Goal: Information Seeking & Learning: Learn about a topic

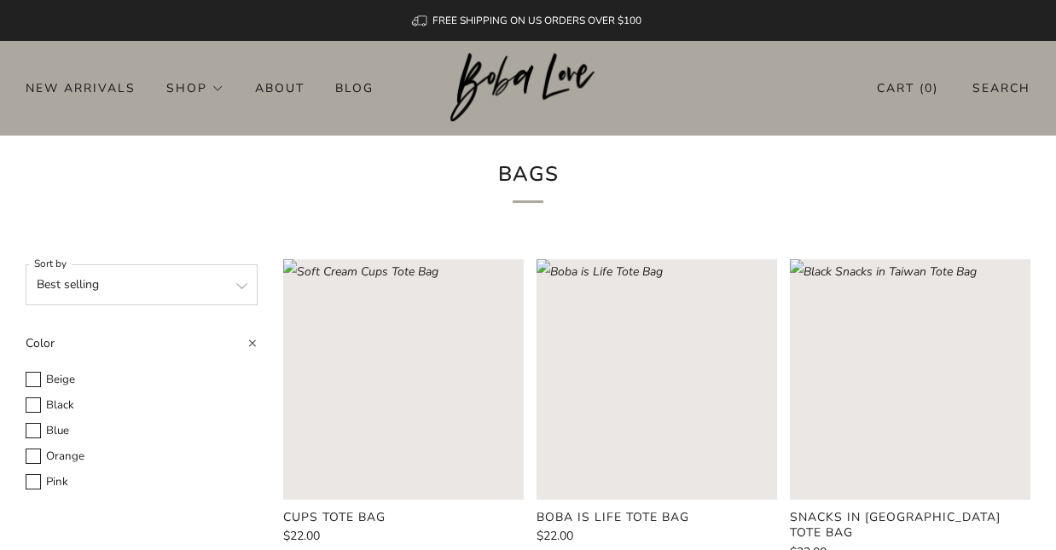
click at [236, 292] on select "Featured Best selling Alphabetically, A-Z Alphabetically, Z-A Price, low to hig…" at bounding box center [142, 284] width 232 height 41
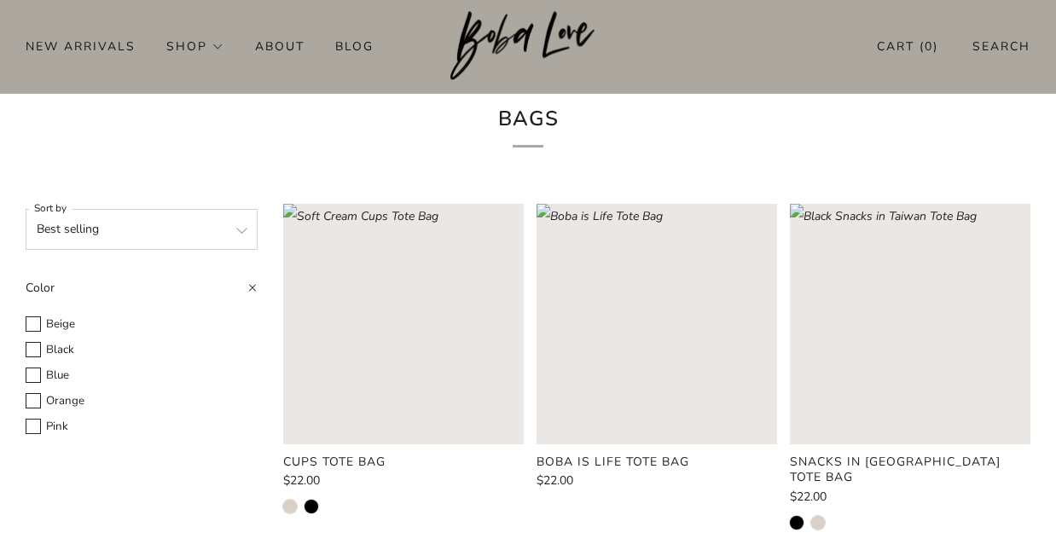
click at [654, 326] on rect "Loading image: Boba is Life Tote Bag" at bounding box center [657, 324] width 241 height 241
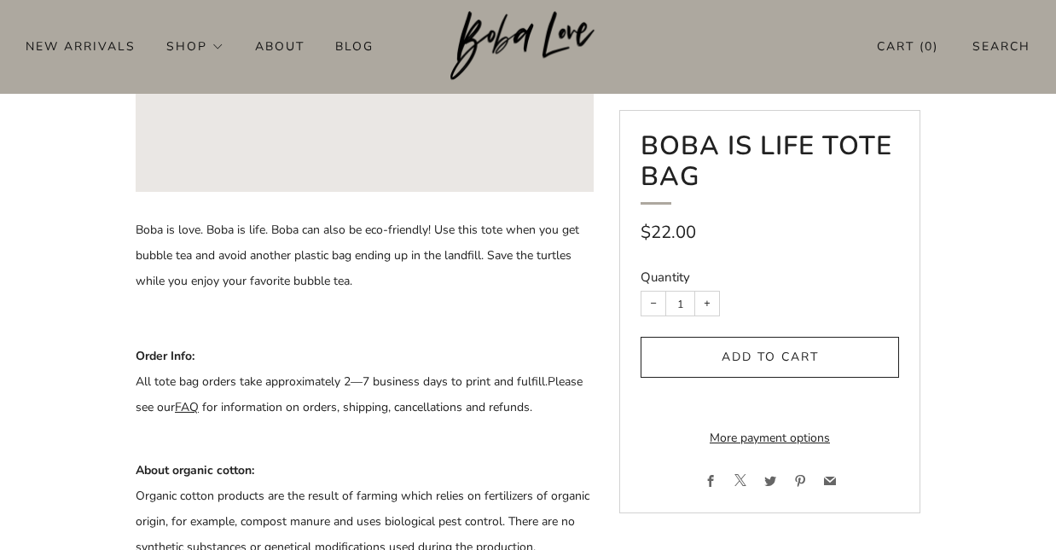
scroll to position [439, 0]
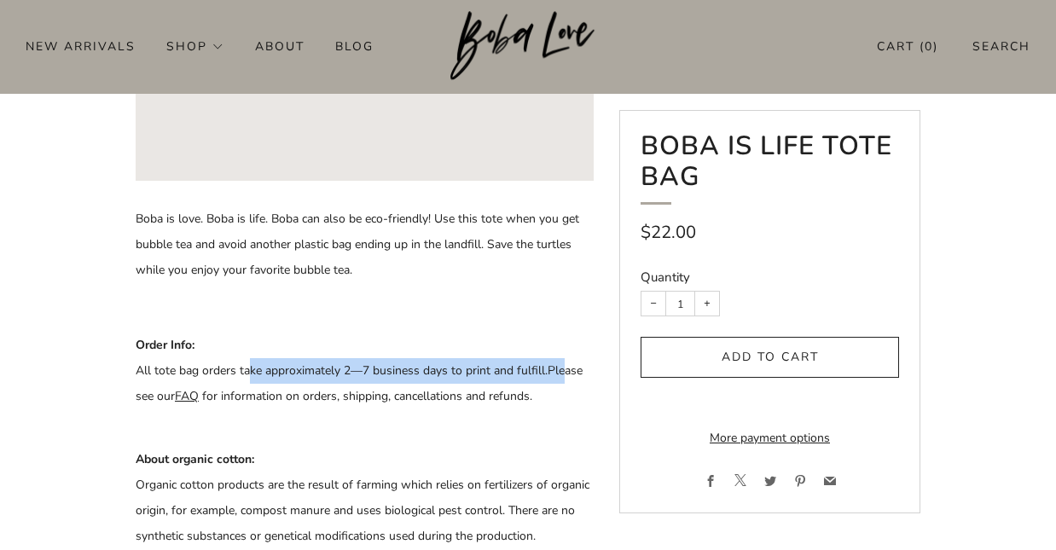
drag, startPoint x: 249, startPoint y: 369, endPoint x: 566, endPoint y: 363, distance: 316.6
click at [566, 363] on p "Order Info: All tote bag orders take approximately 2 —7 business days to print …" at bounding box center [365, 384] width 458 height 102
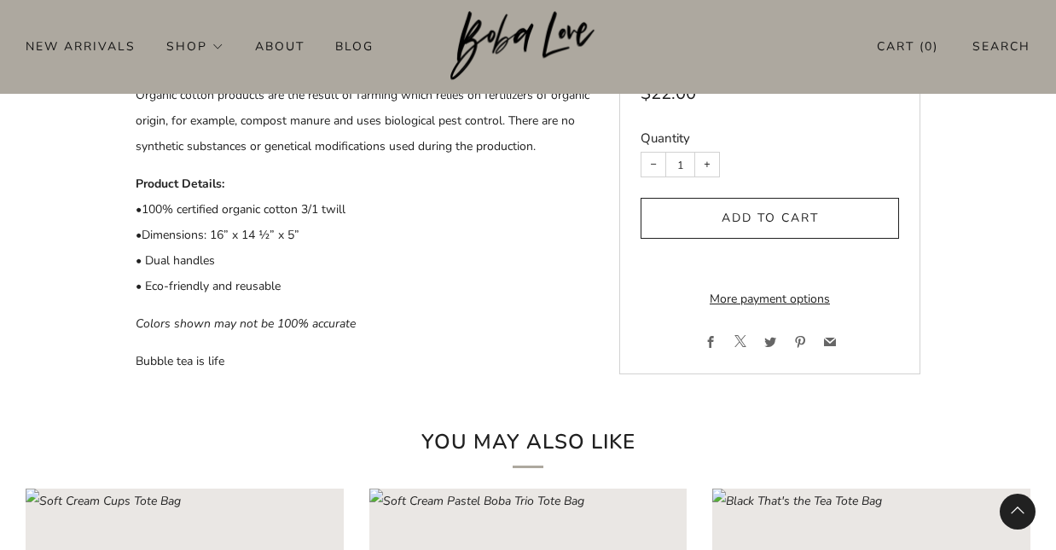
scroll to position [1242, 0]
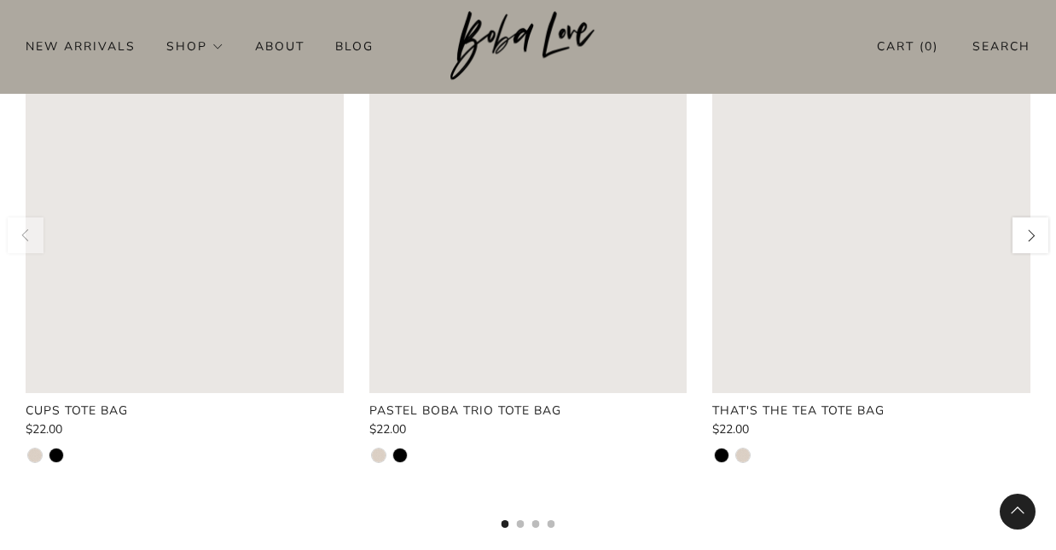
click at [1026, 236] on button "button" at bounding box center [1030, 235] width 41 height 41
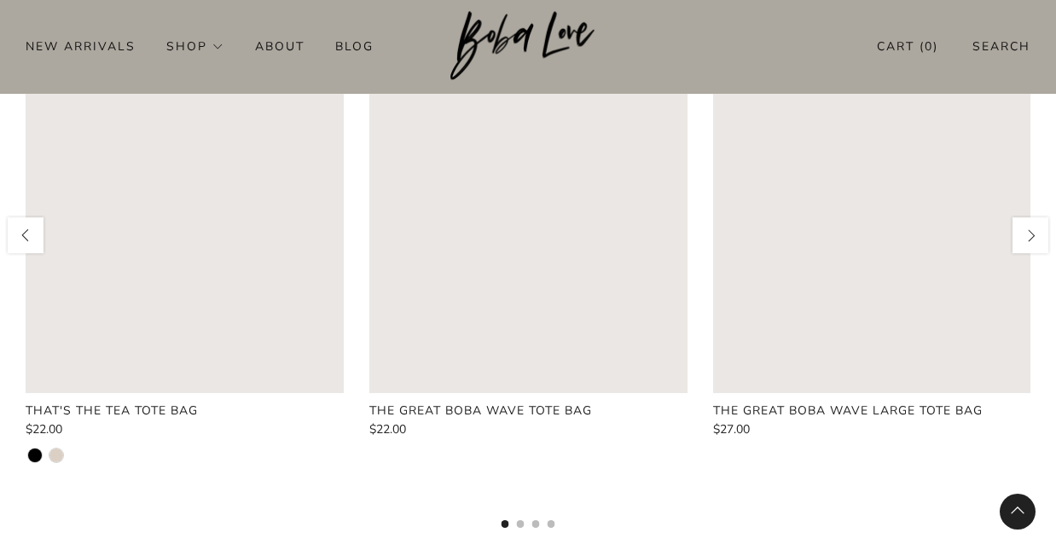
click at [1026, 236] on button "button" at bounding box center [1030, 235] width 41 height 41
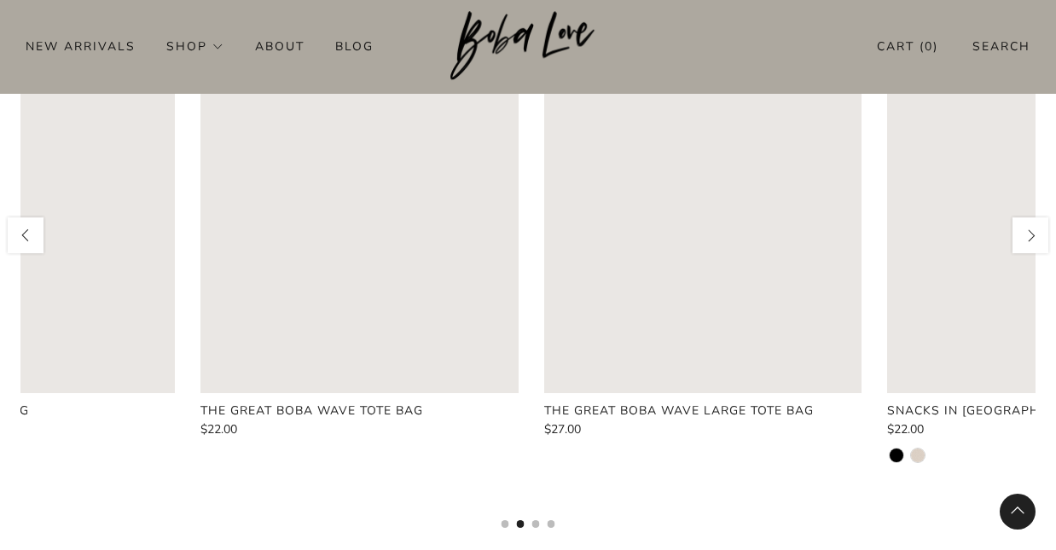
scroll to position [0, 1031]
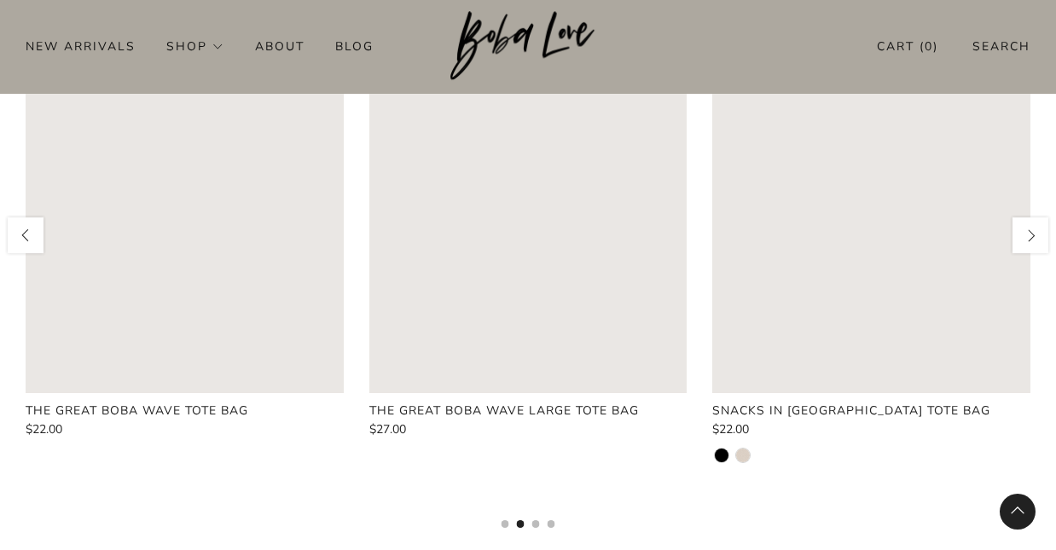
click at [1026, 236] on button "button" at bounding box center [1030, 235] width 41 height 41
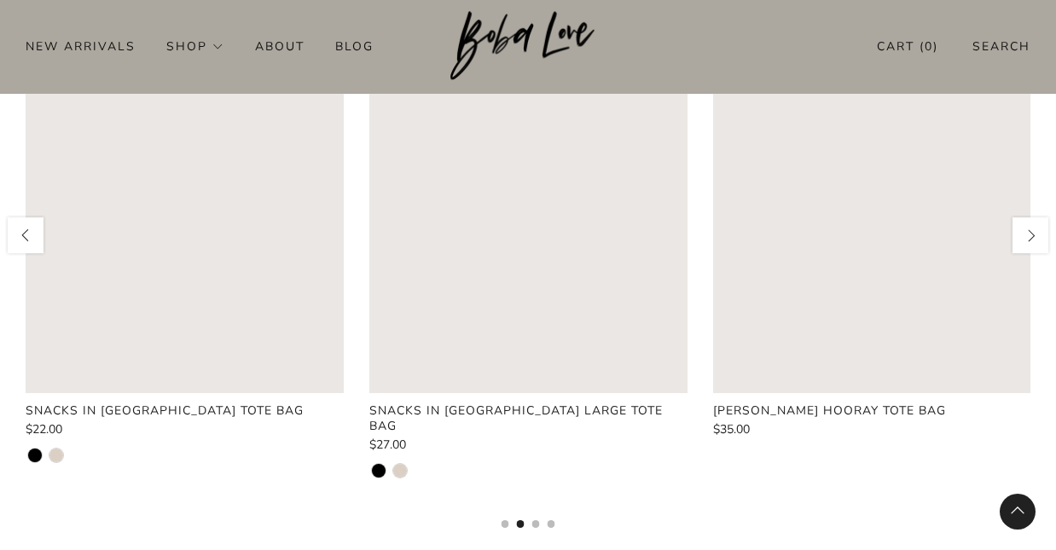
click at [1026, 236] on button "button" at bounding box center [1030, 235] width 41 height 41
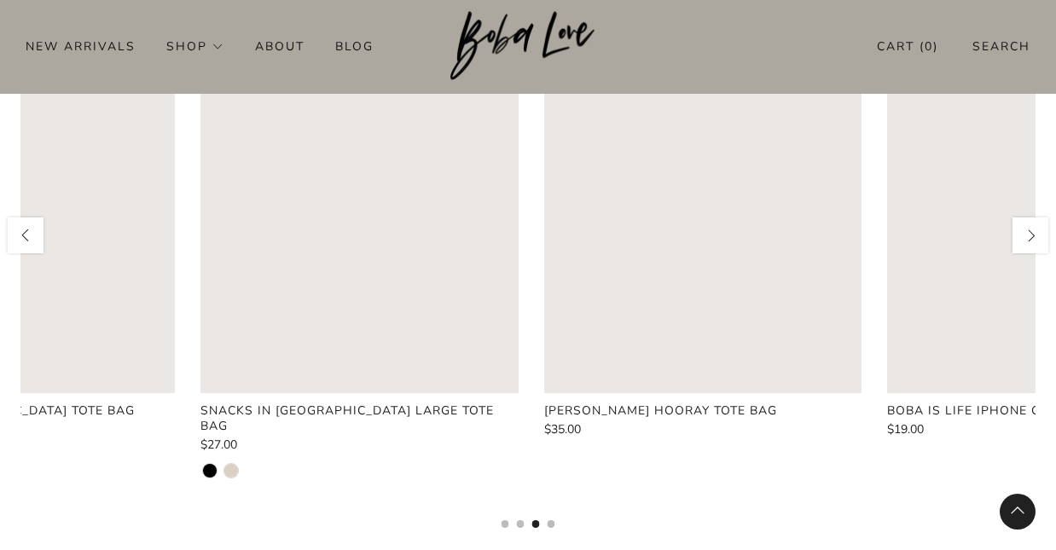
scroll to position [0, 2061]
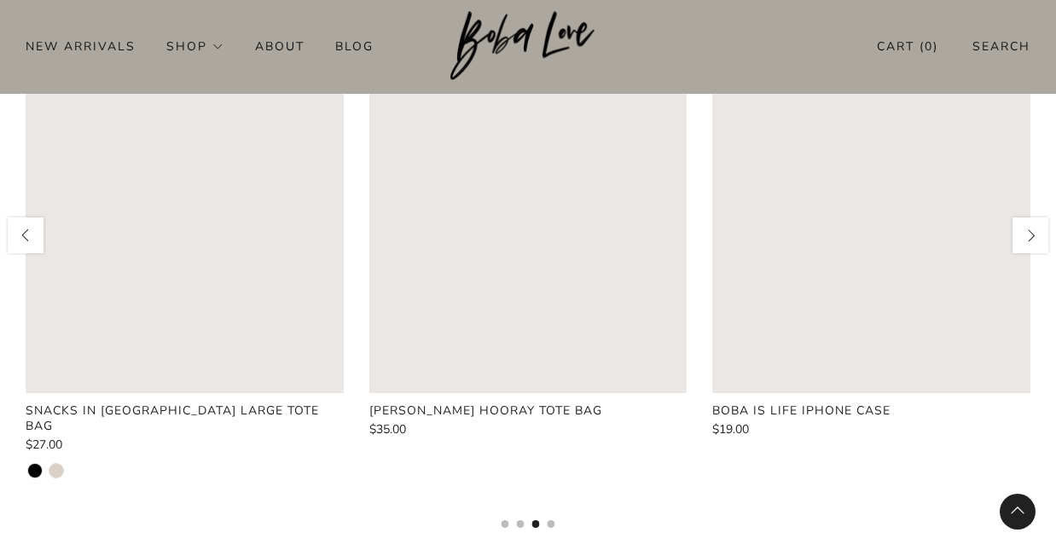
click at [1026, 236] on button "button" at bounding box center [1030, 235] width 41 height 41
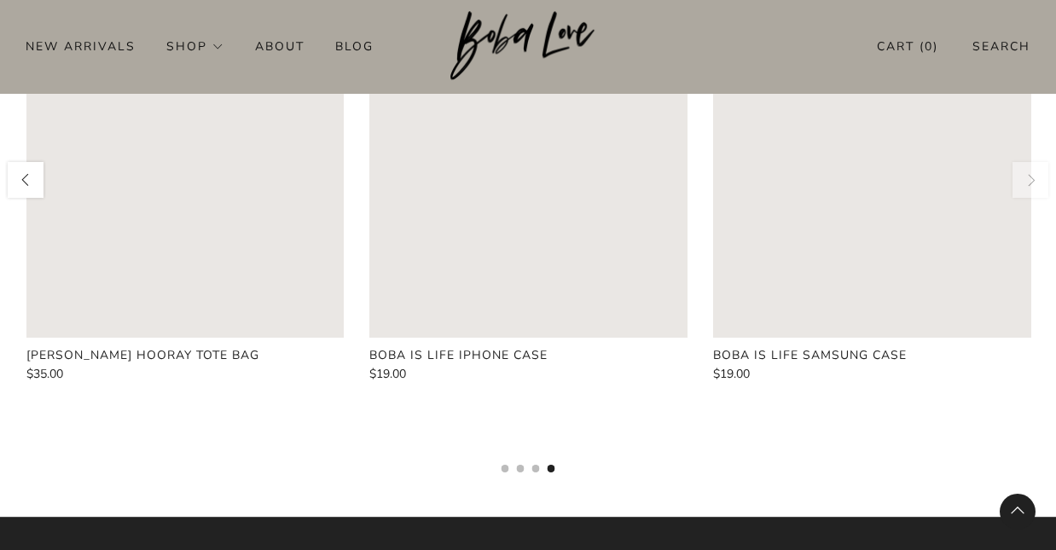
scroll to position [1276, 0]
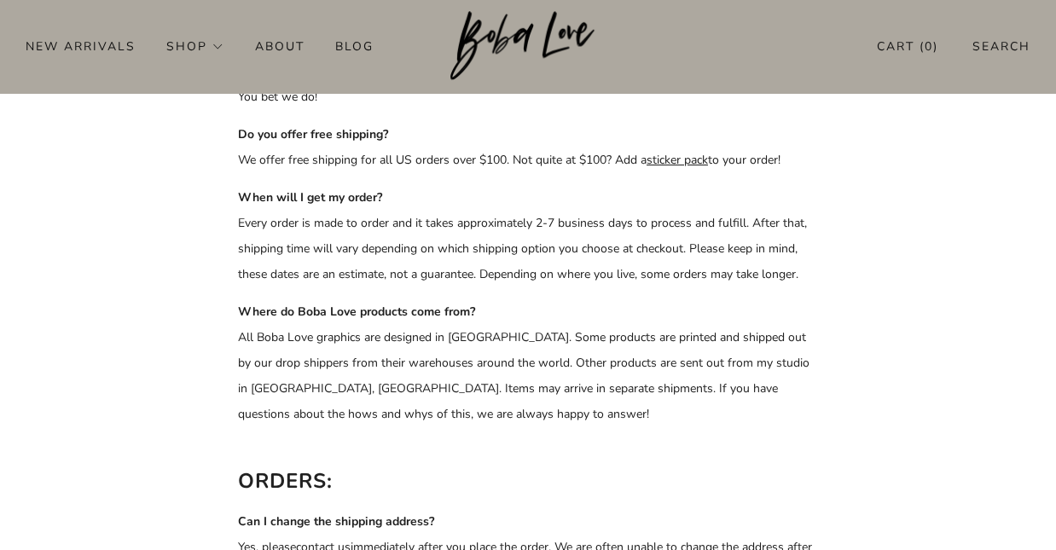
scroll to position [224, 0]
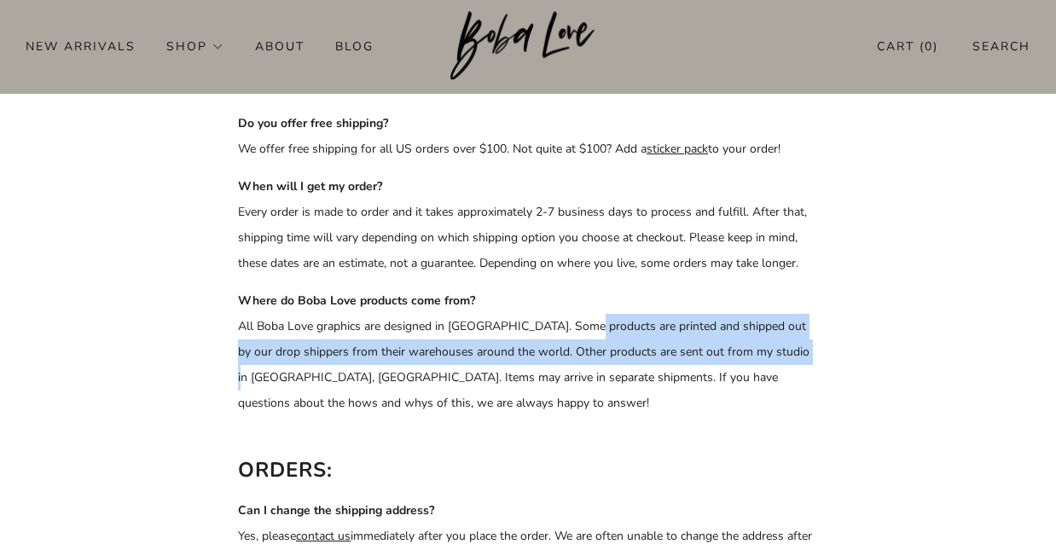
drag, startPoint x: 580, startPoint y: 330, endPoint x: 817, endPoint y: 352, distance: 237.3
click at [817, 352] on p "Where do Boba Love products come from? All Boba Love graphics are designed in T…" at bounding box center [528, 352] width 580 height 128
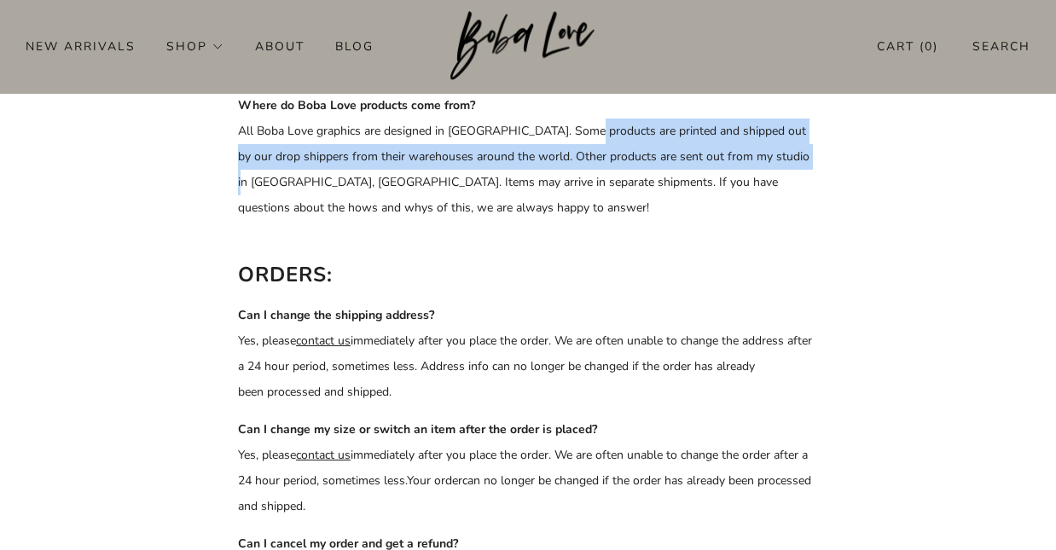
scroll to position [475, 0]
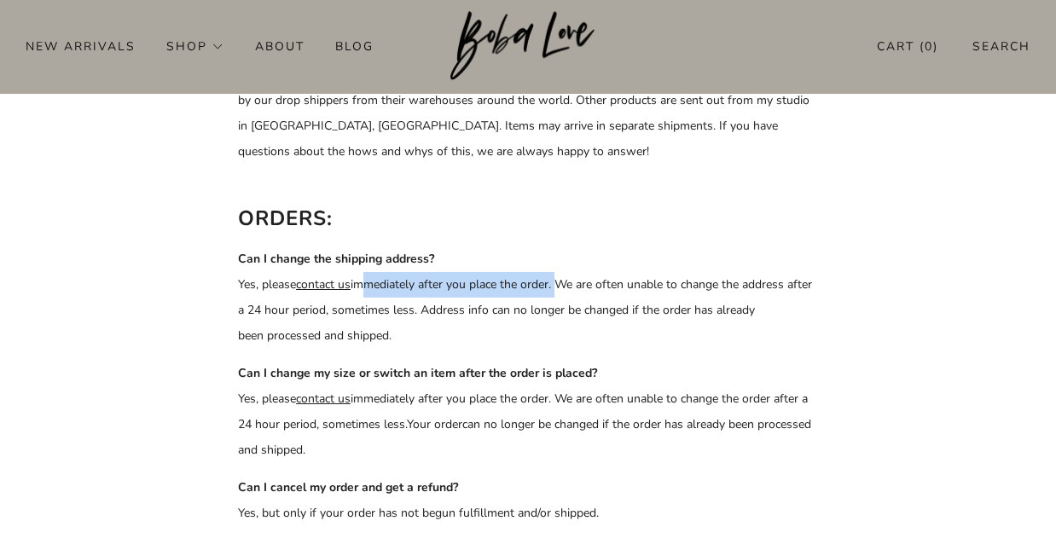
drag, startPoint x: 369, startPoint y: 284, endPoint x: 561, endPoint y: 283, distance: 192.0
click at [561, 283] on p "Can I change the shipping address? Yes, please contact us immediately after you…" at bounding box center [528, 298] width 580 height 102
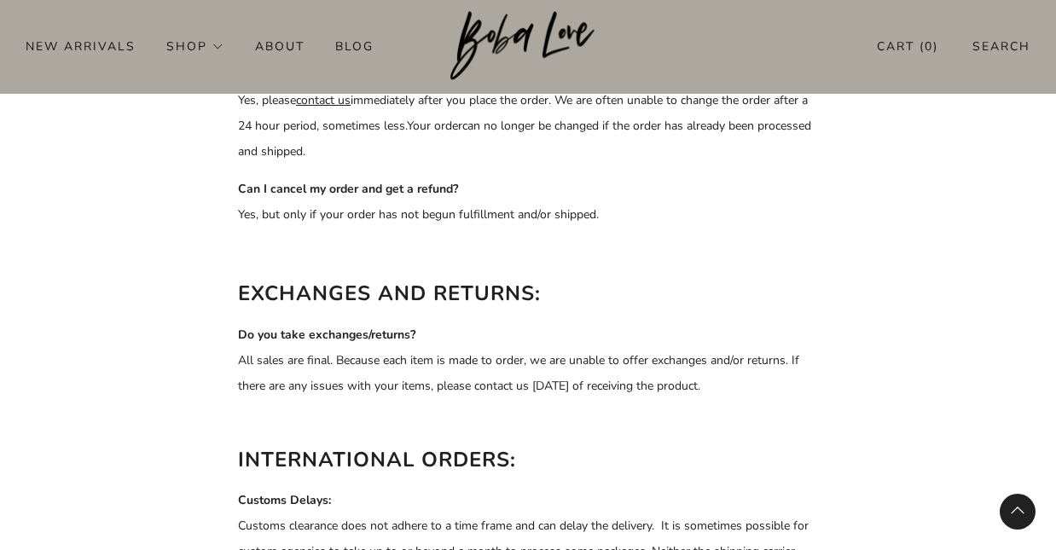
scroll to position [810, 0]
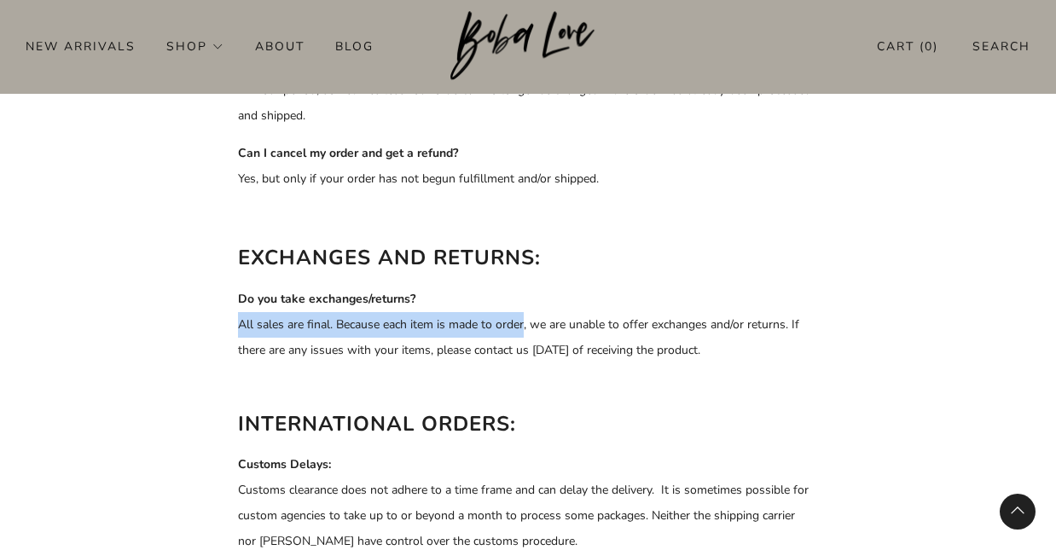
drag, startPoint x: 241, startPoint y: 326, endPoint x: 526, endPoint y: 314, distance: 284.4
click at [526, 314] on p "Do you take exchanges/returns? All sales are final. Because each item is made t…" at bounding box center [528, 325] width 580 height 77
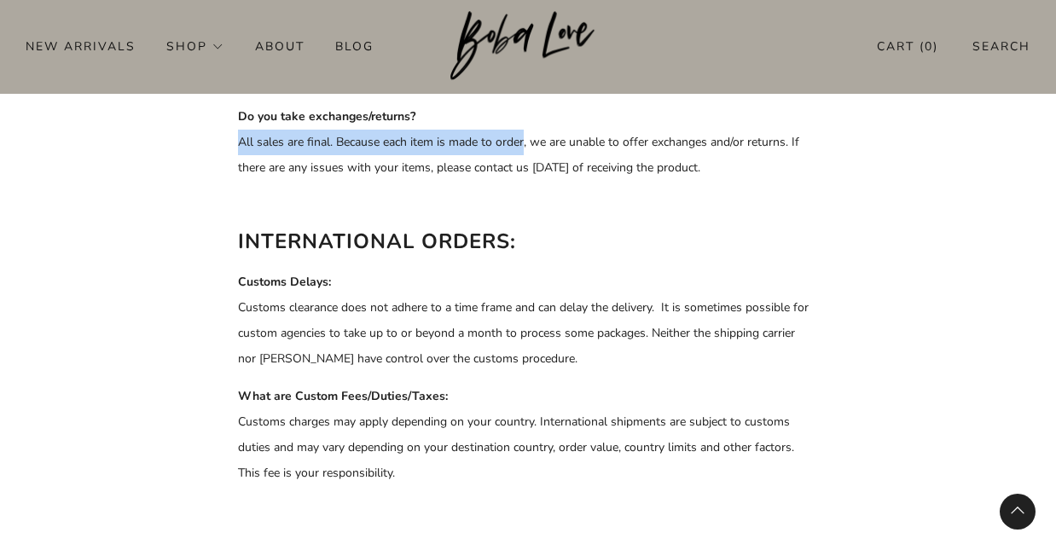
scroll to position [1022, 0]
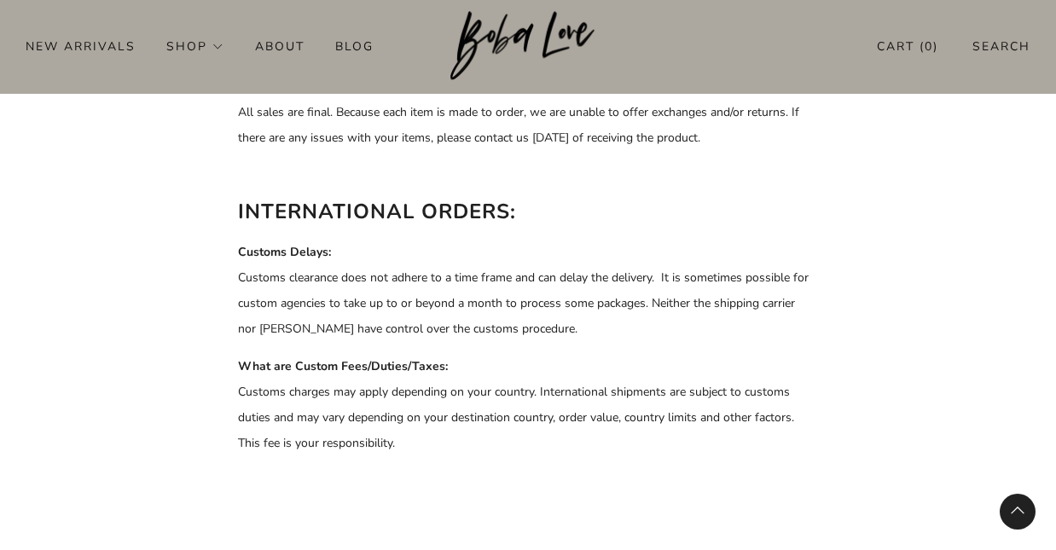
click at [960, 46] on div "Cart ( 0 ) Search" at bounding box center [938, 46] width 184 height 28
